Goal: Task Accomplishment & Management: Use online tool/utility

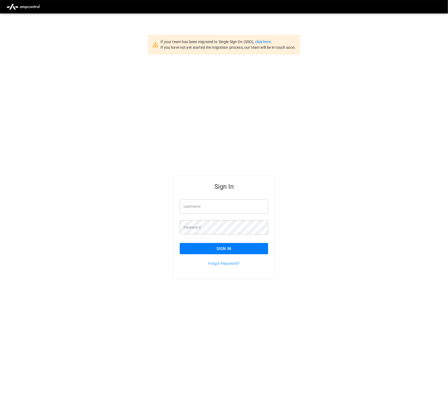
click at [89, 115] on div "Sign In Username Username Password Password Sign In Forgot Password?" at bounding box center [224, 236] width 448 height 363
click at [204, 209] on input "Username" at bounding box center [224, 206] width 88 height 14
type input "**********"
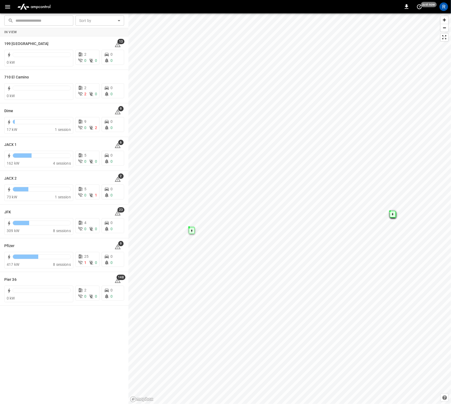
click at [4, 6] on icon "button" at bounding box center [7, 6] width 7 height 7
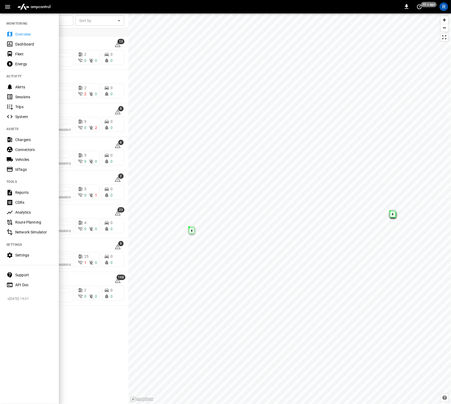
click at [79, 329] on div at bounding box center [225, 202] width 451 height 404
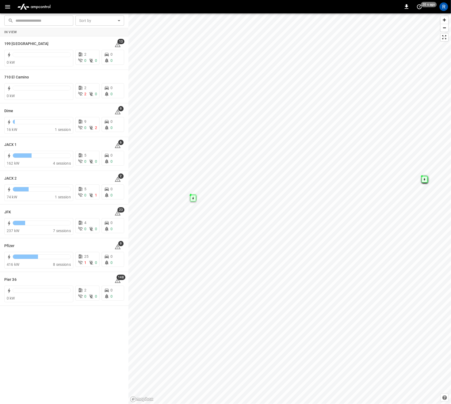
click at [106, 349] on div "In View 199 Erie 13 0 kW 2 0 0 0 0 710 El Camino 0 kW 2 2 0 0 0 Dime 9 16 kW 1 …" at bounding box center [64, 216] width 129 height 376
click at [7, 7] on icon "button" at bounding box center [7, 6] width 7 height 7
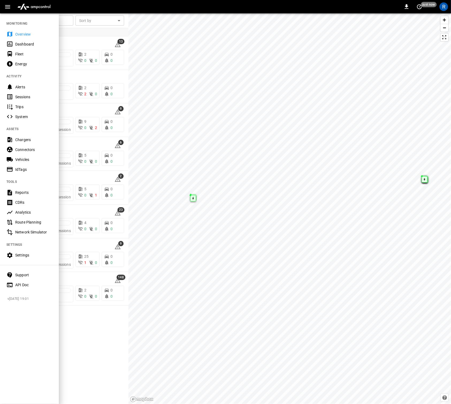
click at [92, 342] on div at bounding box center [225, 202] width 451 height 404
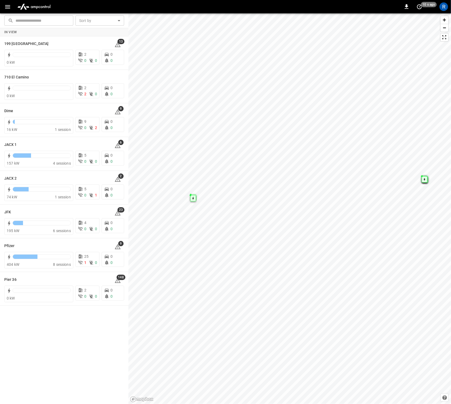
click at [94, 315] on div "In View 199 Erie 13 0 kW 2 0 0 0 0 710 El Camino 0 kW 2 2 0 0 0 Dime 9 16 kW 1 …" at bounding box center [64, 216] width 129 height 376
click at [55, 163] on span "4 sessions" at bounding box center [62, 163] width 18 height 4
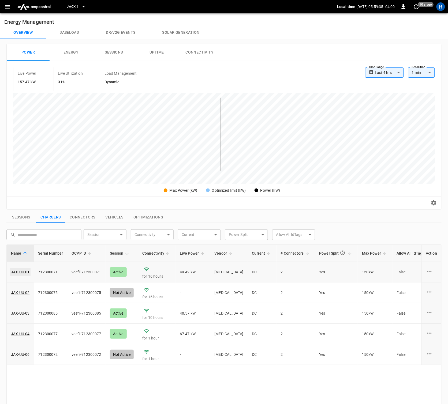
click at [24, 270] on link "JAX-UU-01" at bounding box center [20, 271] width 21 height 7
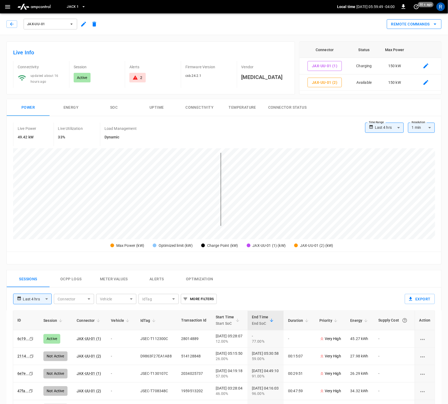
click at [434, 24] on icon "remote commands options" at bounding box center [435, 24] width 6 height 6
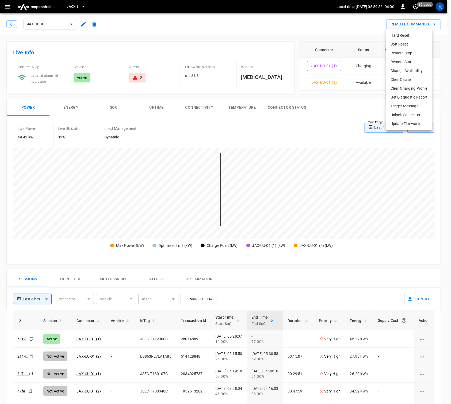
click at [274, 127] on div at bounding box center [225, 202] width 451 height 404
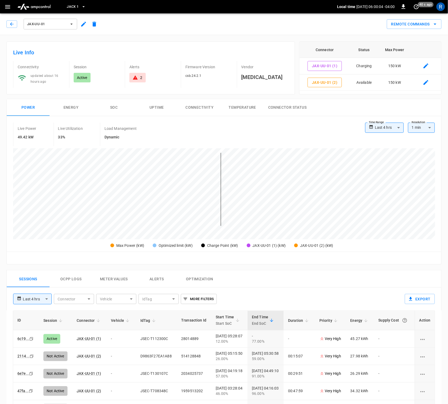
click at [122, 22] on div "Remote Commands" at bounding box center [271, 22] width 342 height 14
